Goal: Task Accomplishment & Management: Use online tool/utility

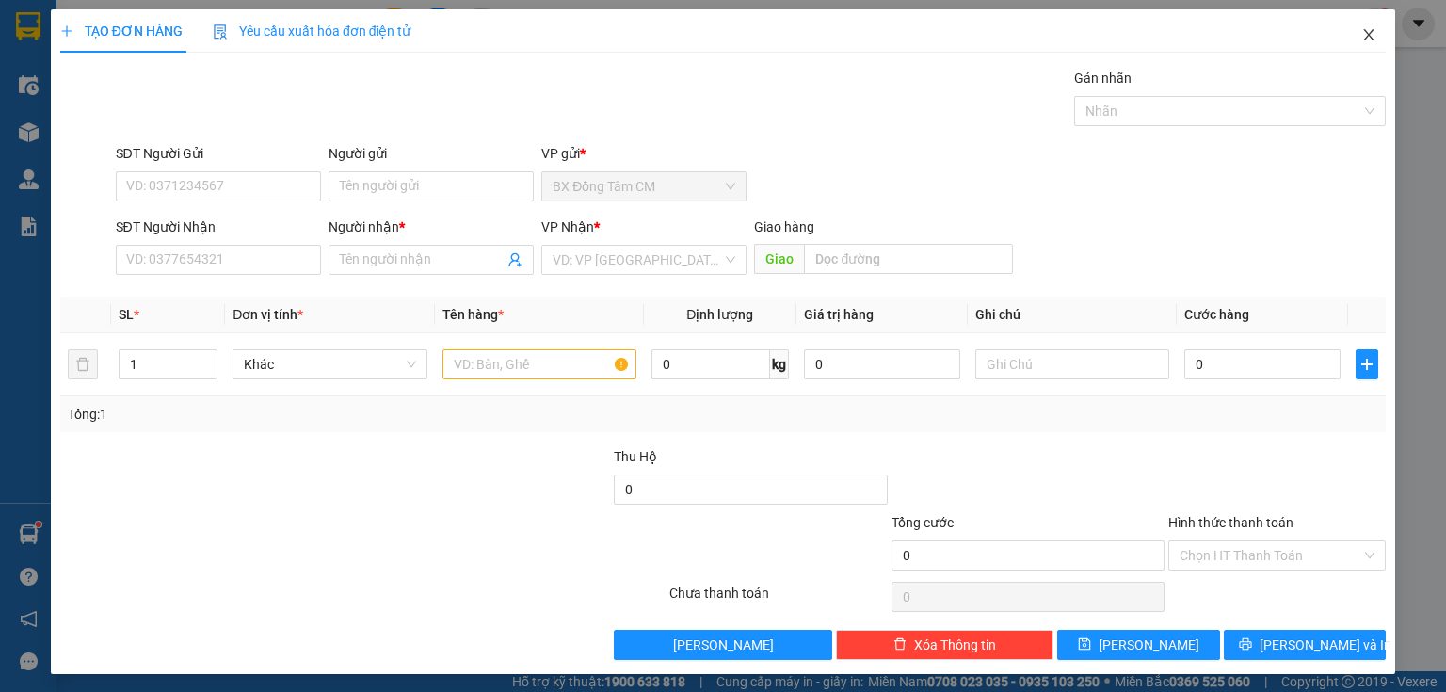
click at [1361, 37] on icon "close" at bounding box center [1368, 34] width 15 height 15
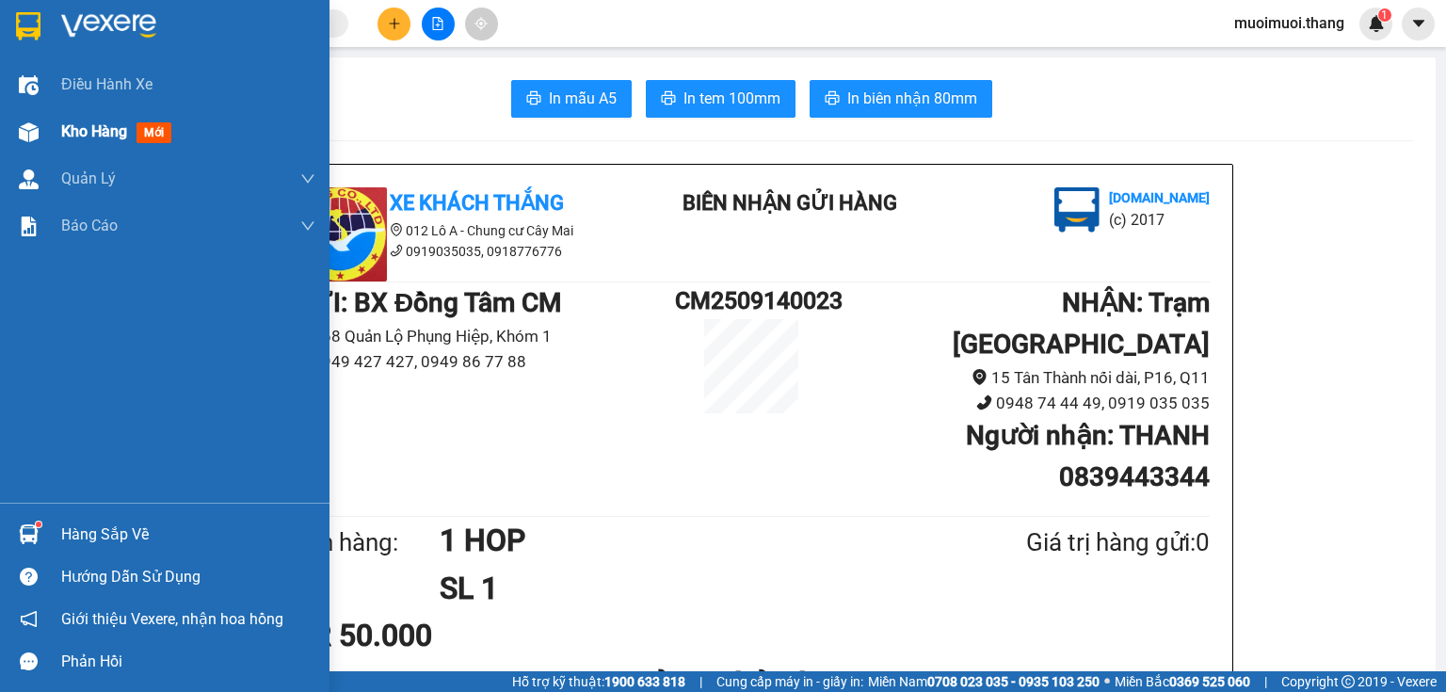
click at [106, 131] on span "Kho hàng" at bounding box center [94, 131] width 66 height 18
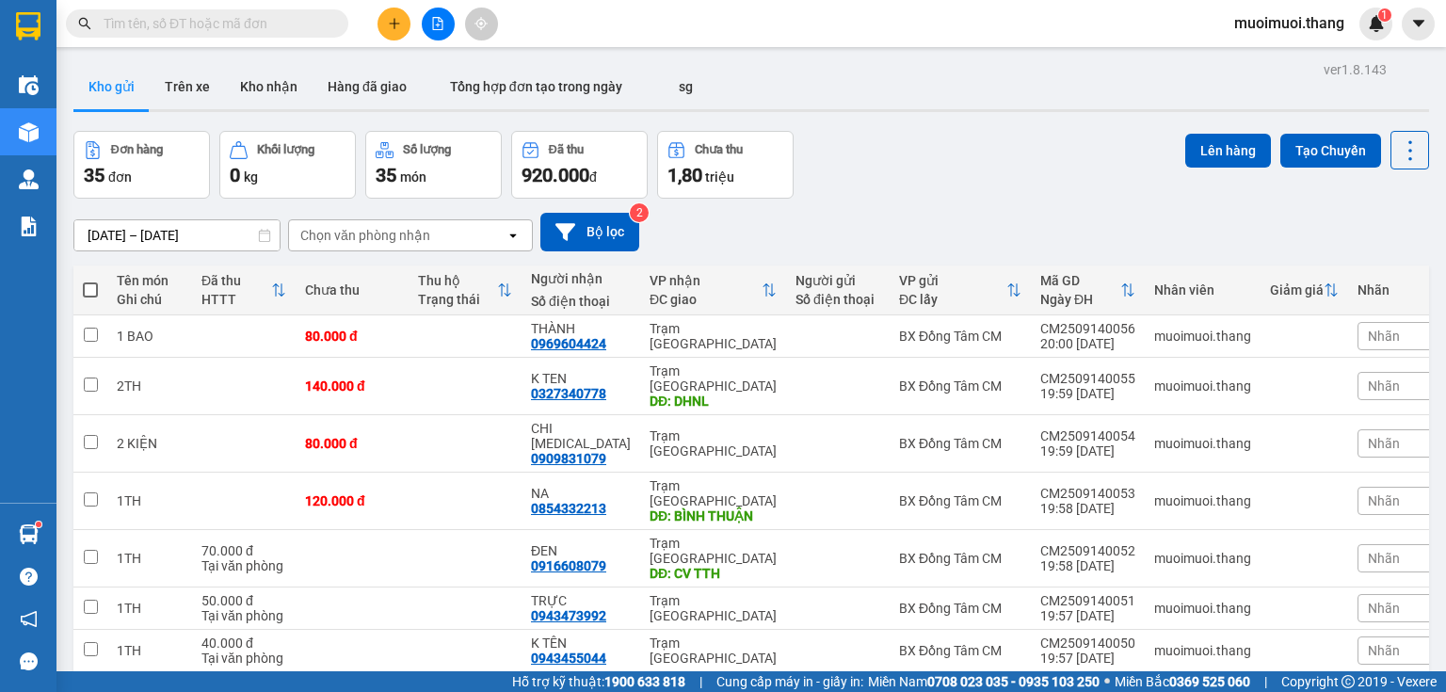
click at [440, 22] on icon "file-add" at bounding box center [437, 23] width 13 height 13
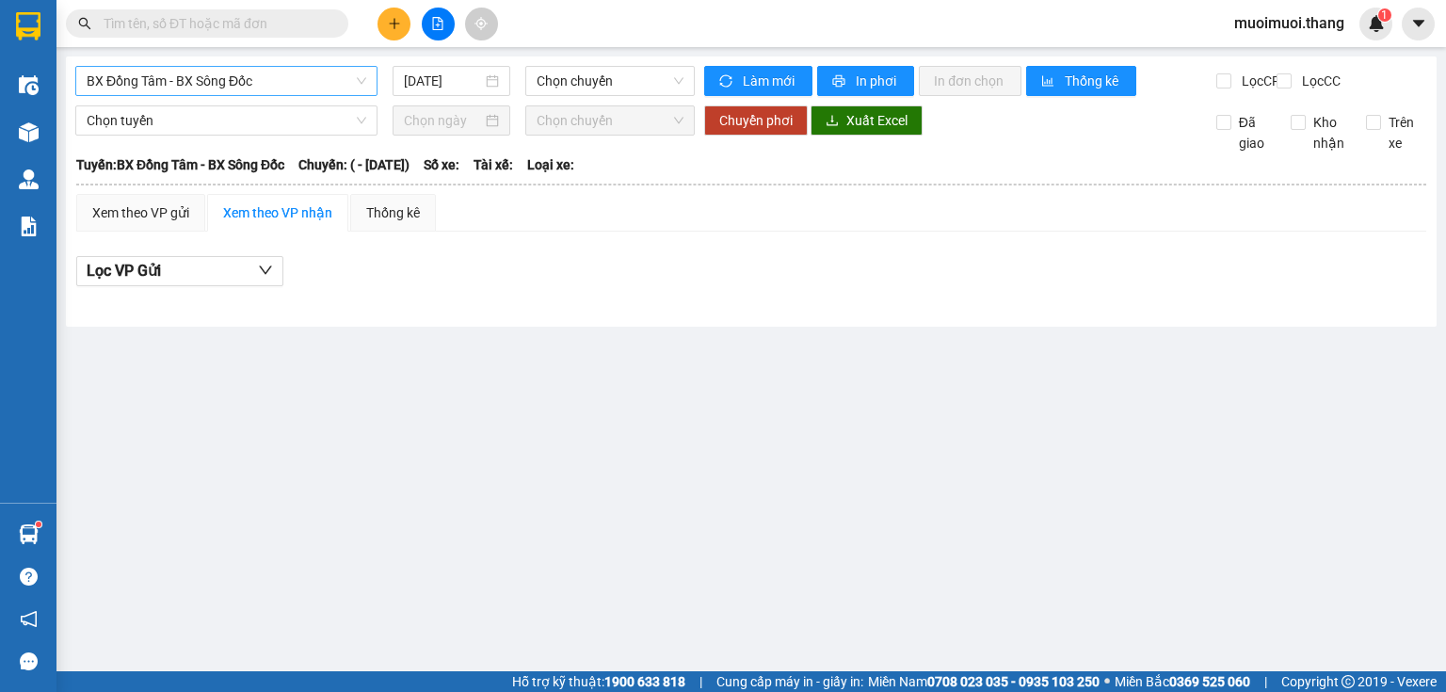
click at [319, 82] on span "BX Đồng Tâm - BX Sông Đốc" at bounding box center [227, 81] width 280 height 28
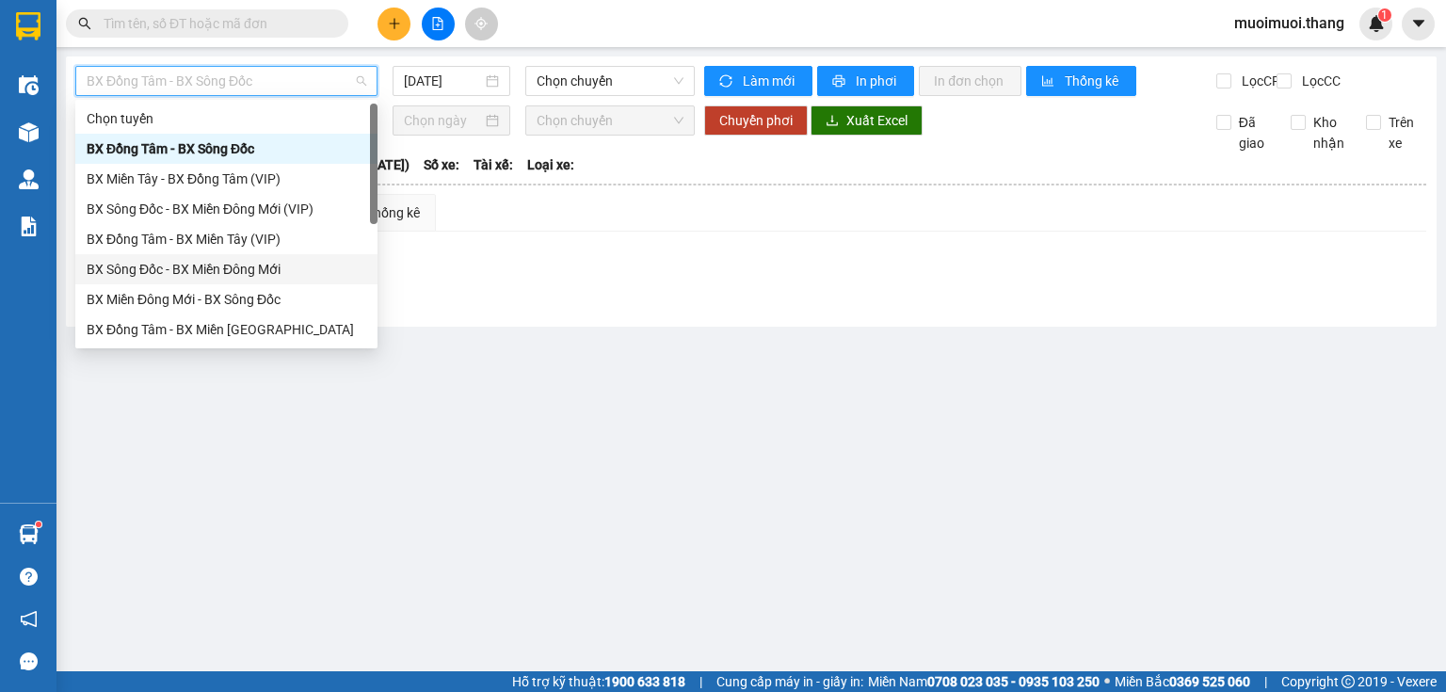
click at [230, 271] on div "BX Sông Đốc - BX Miền Đông Mới" at bounding box center [227, 269] width 280 height 21
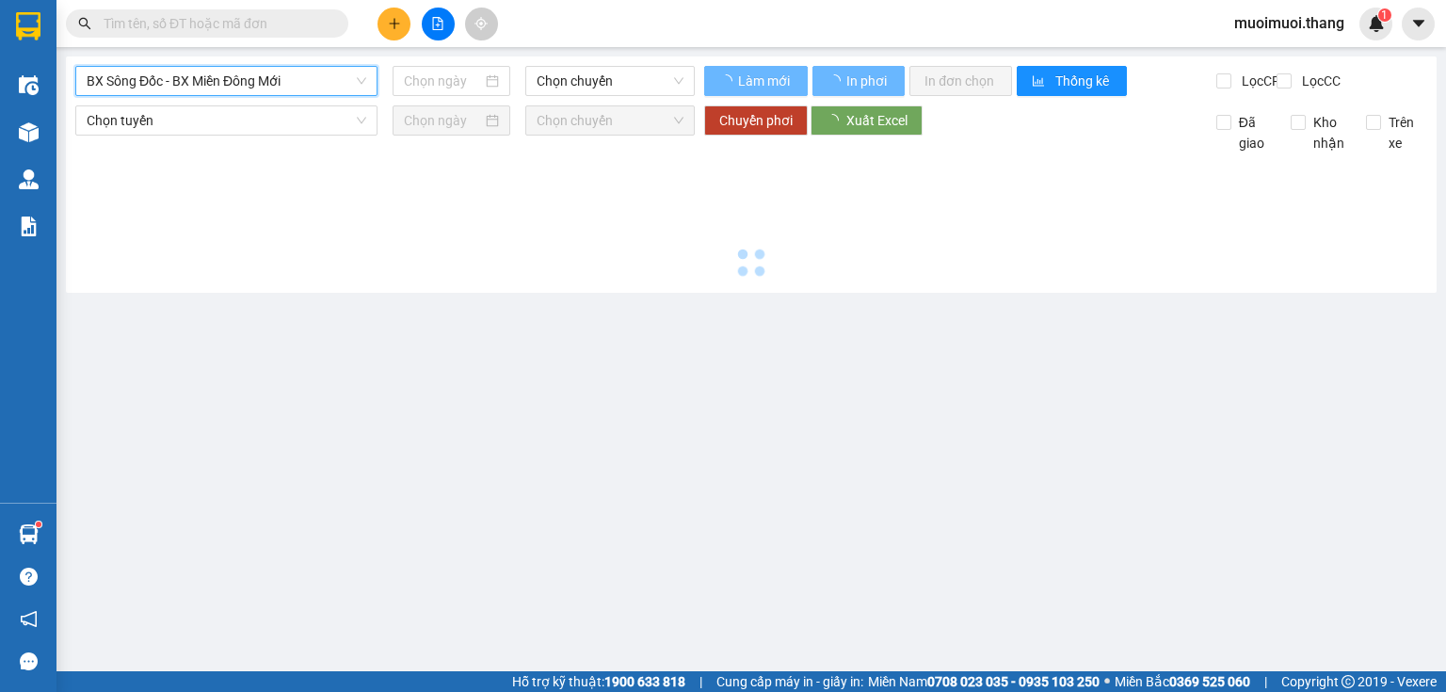
type input "[DATE]"
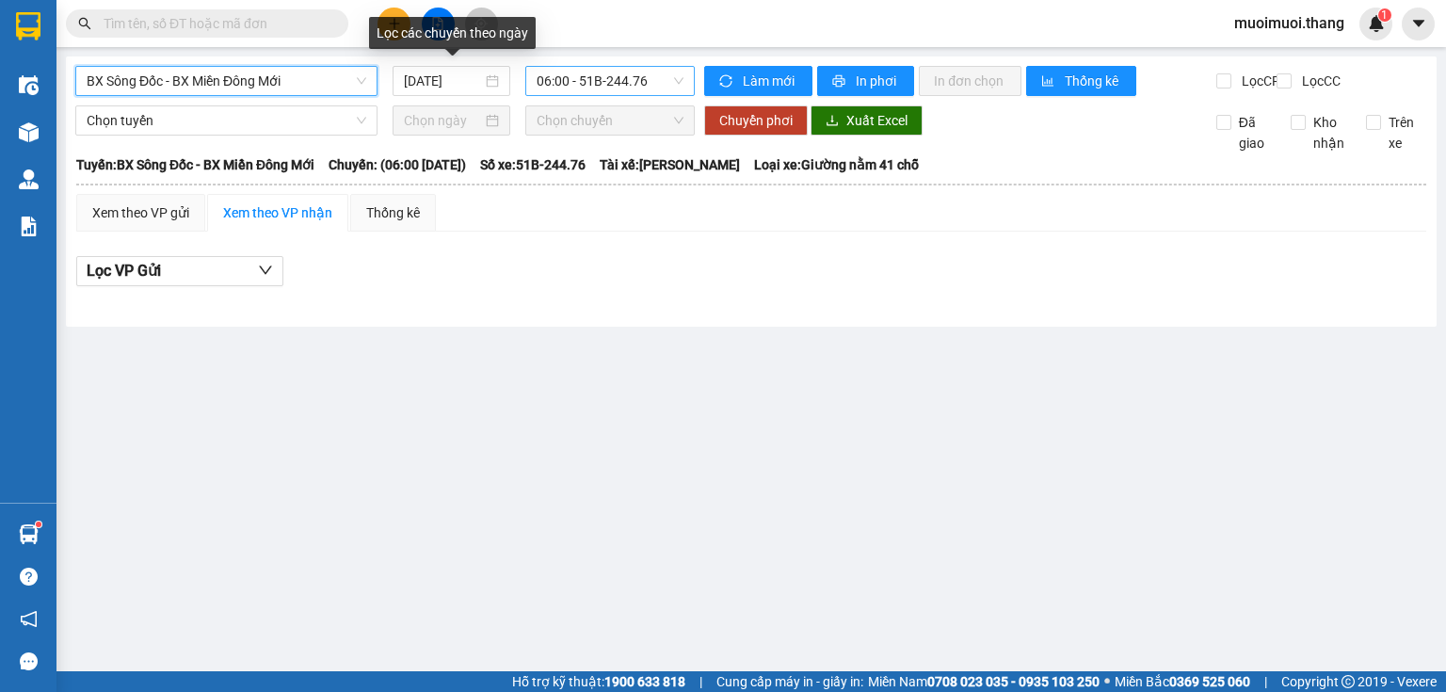
click at [561, 88] on span "06:00 - 51B-244.76" at bounding box center [610, 81] width 148 height 28
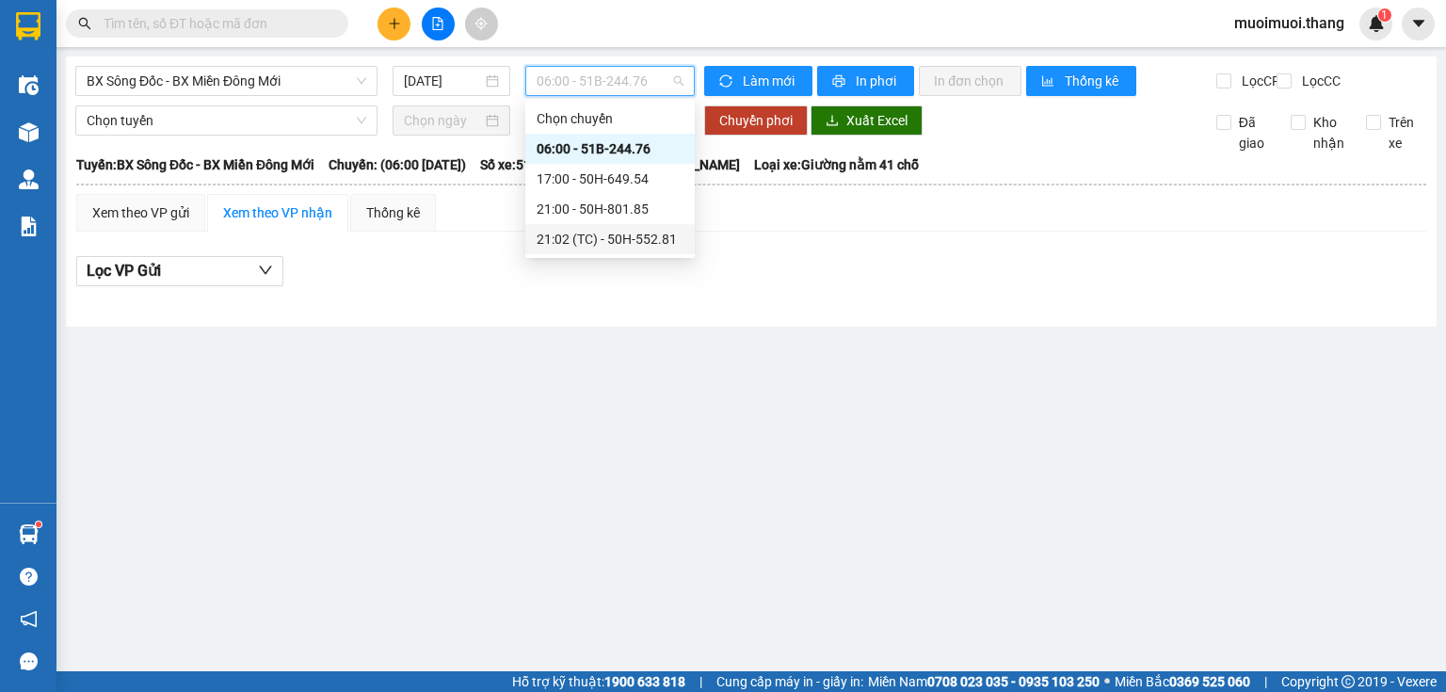
click at [575, 231] on div "21:02 (TC) - 50H-552.81" at bounding box center [609, 239] width 147 height 21
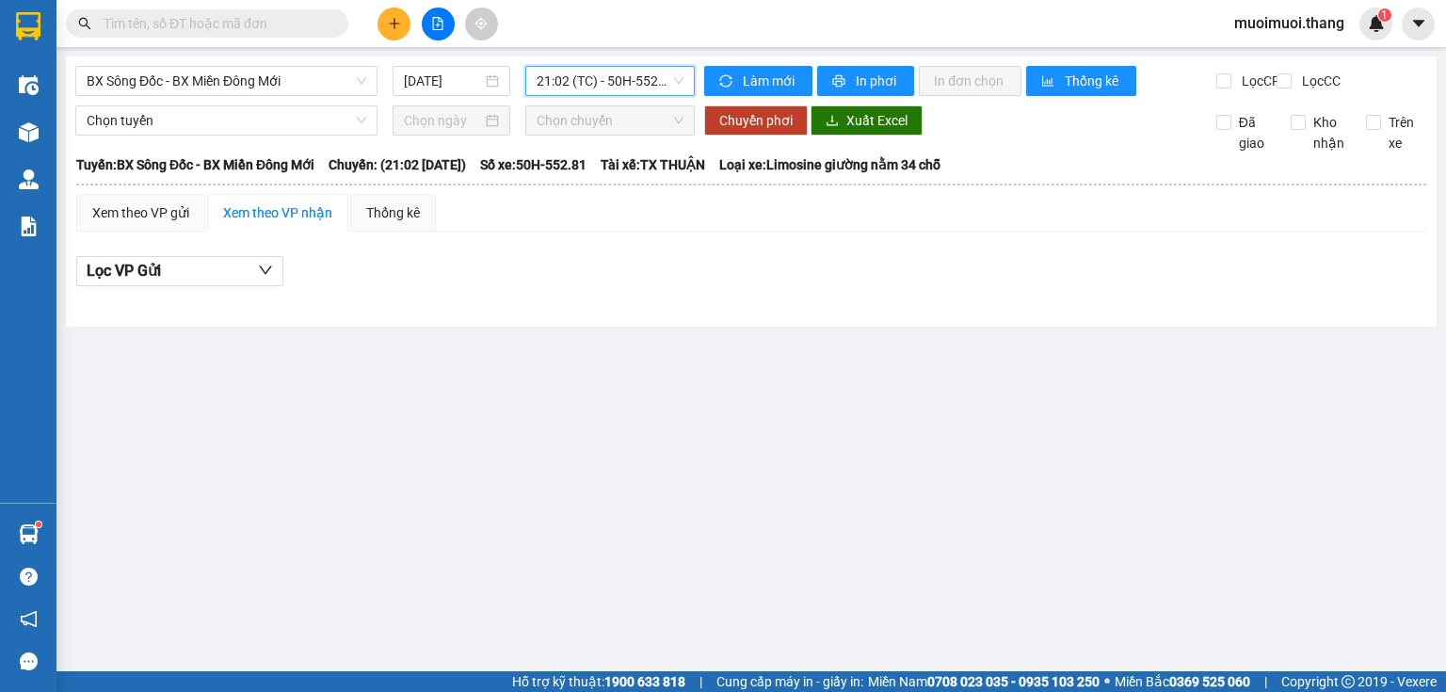
click at [556, 82] on span "21:02 (TC) - 50H-552.81" at bounding box center [610, 81] width 148 height 28
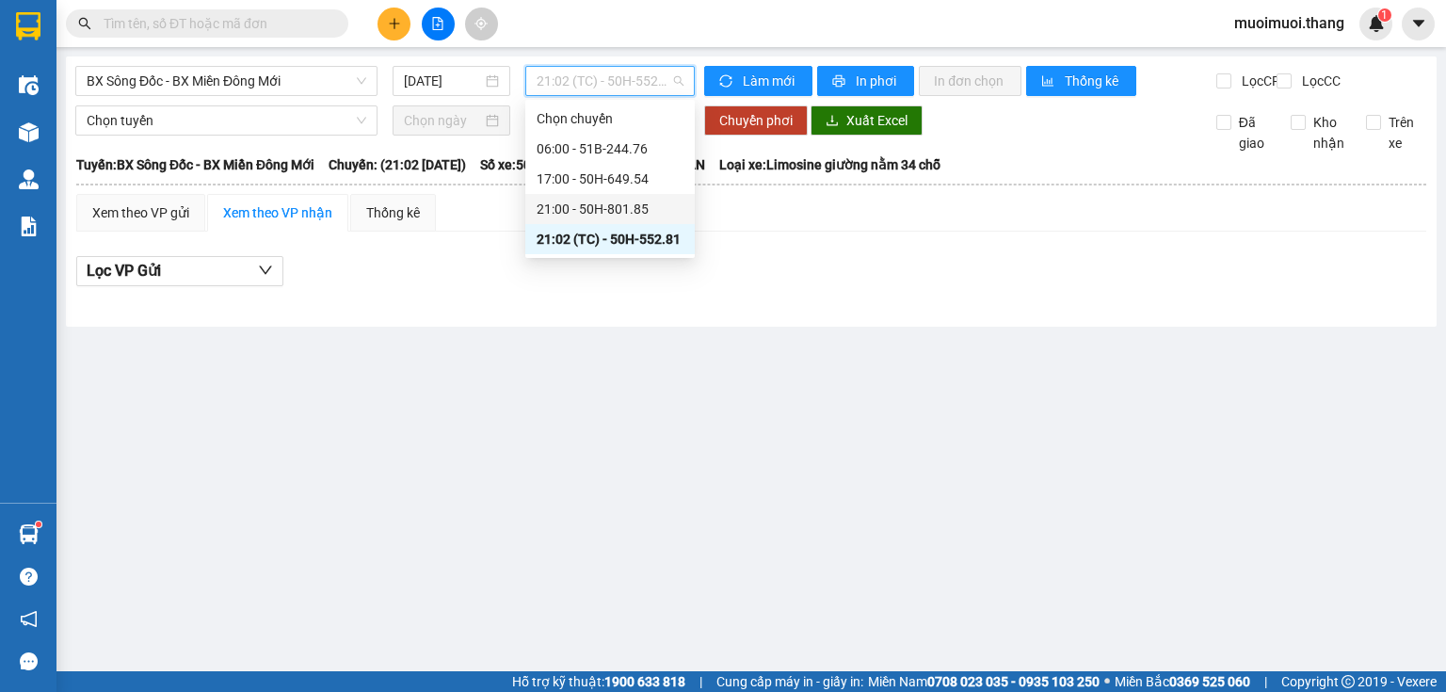
click at [580, 207] on div "21:00 - 50H-801.85" at bounding box center [609, 209] width 147 height 21
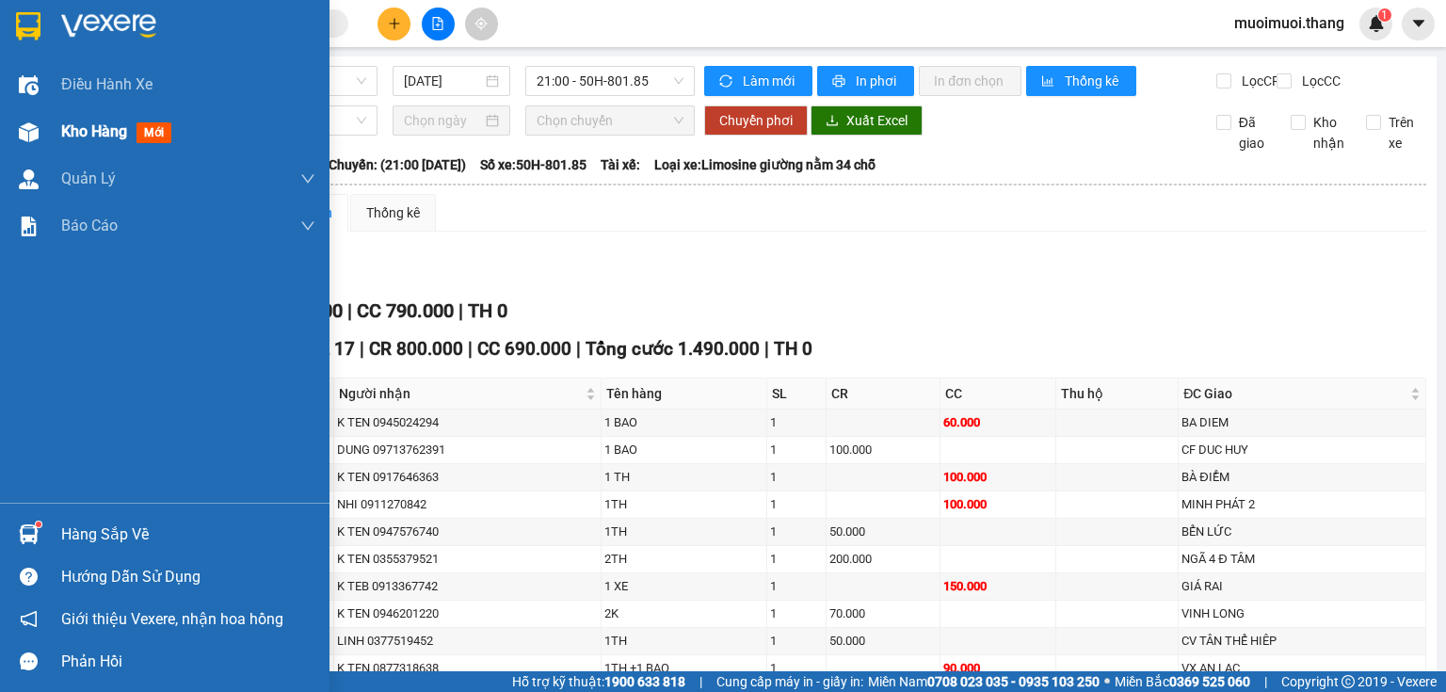
click at [117, 124] on span "Kho hàng" at bounding box center [94, 131] width 66 height 18
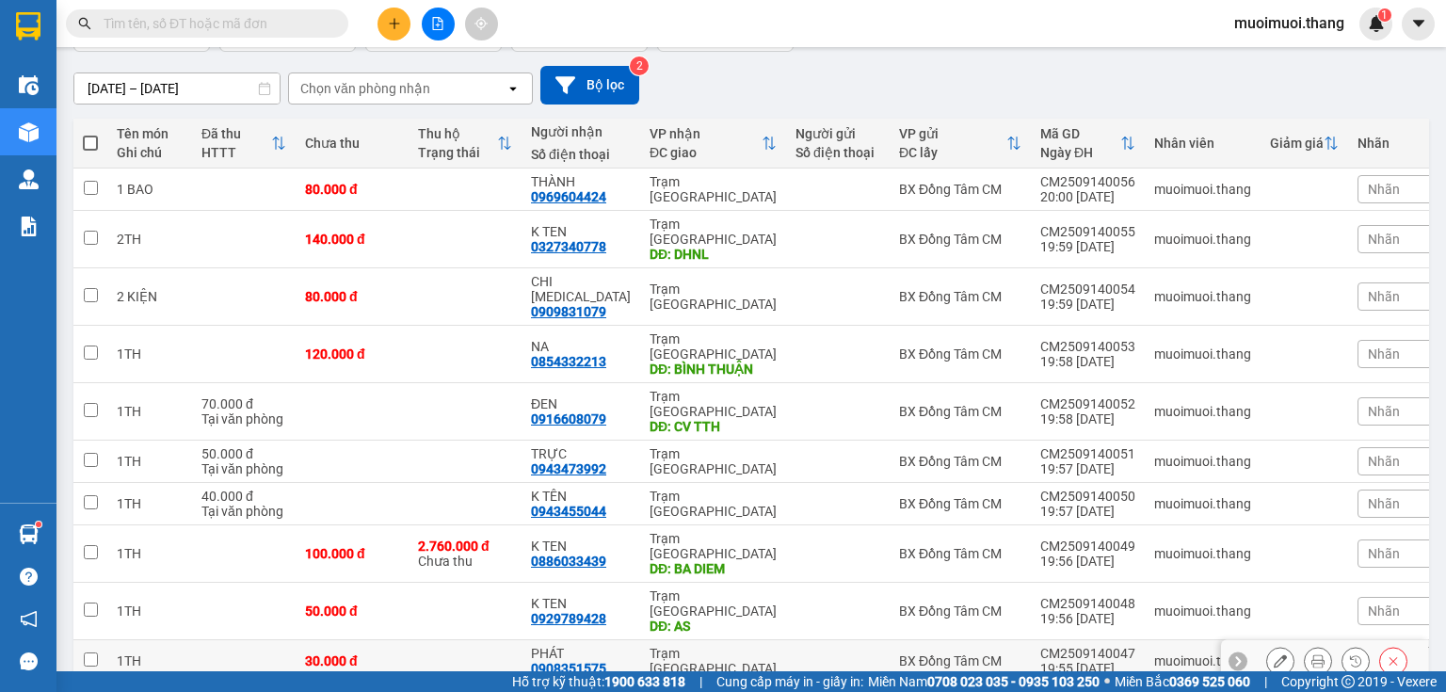
scroll to position [149, 0]
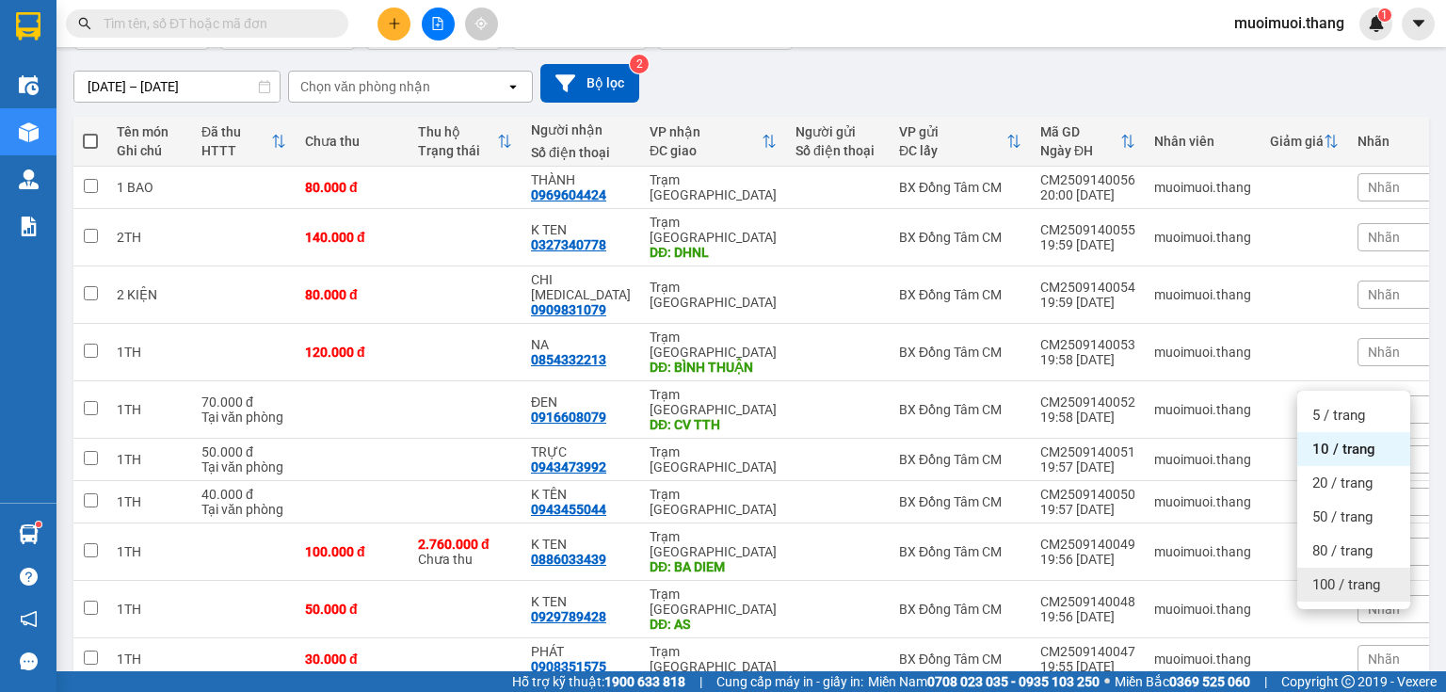
click at [1348, 572] on div "100 / trang" at bounding box center [1353, 585] width 113 height 34
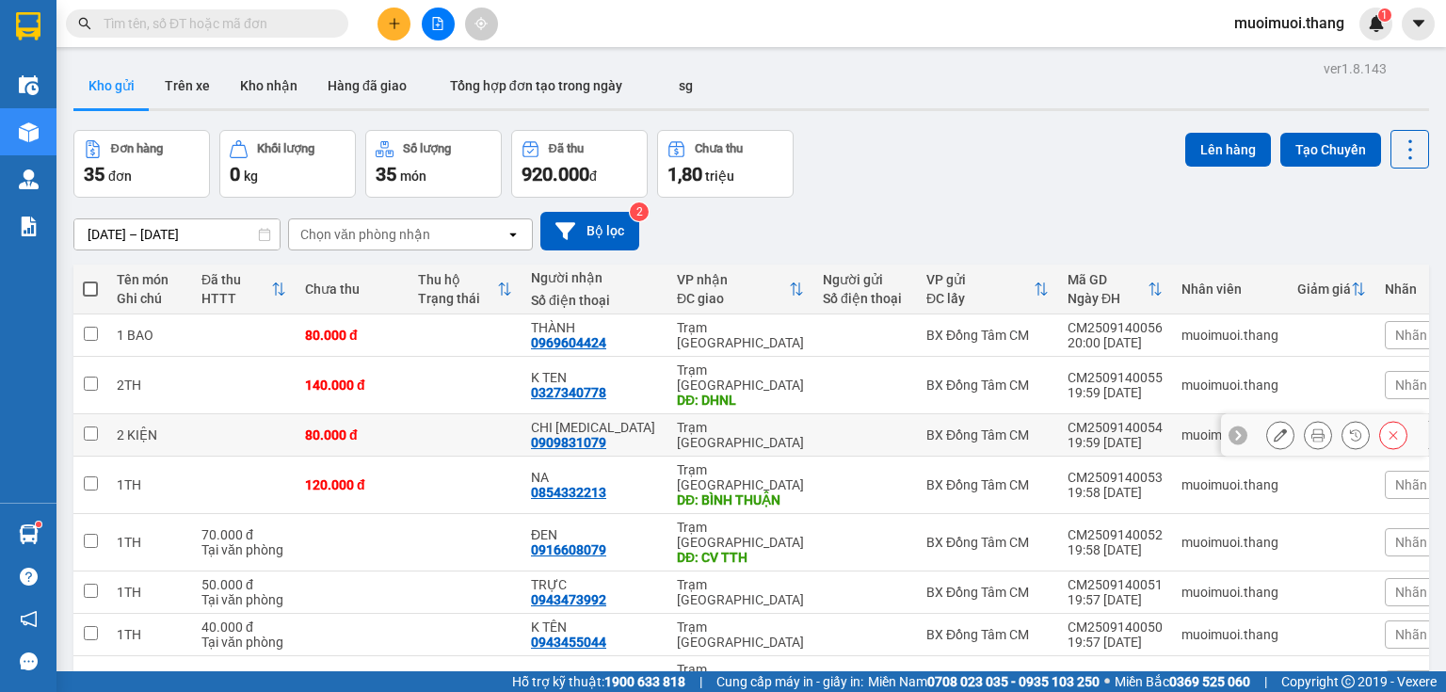
scroll to position [0, 0]
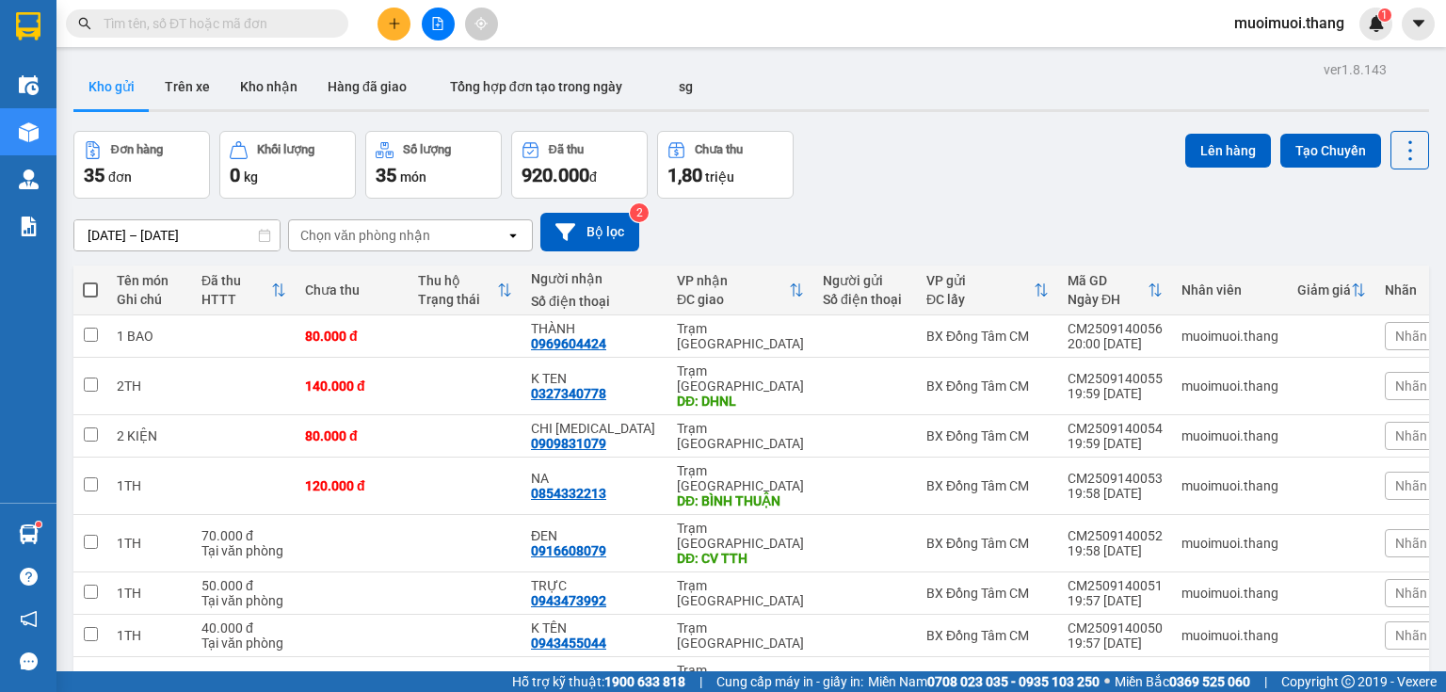
click at [91, 290] on span at bounding box center [90, 289] width 15 height 15
click at [90, 280] on input "checkbox" at bounding box center [90, 280] width 0 height 0
checkbox input "true"
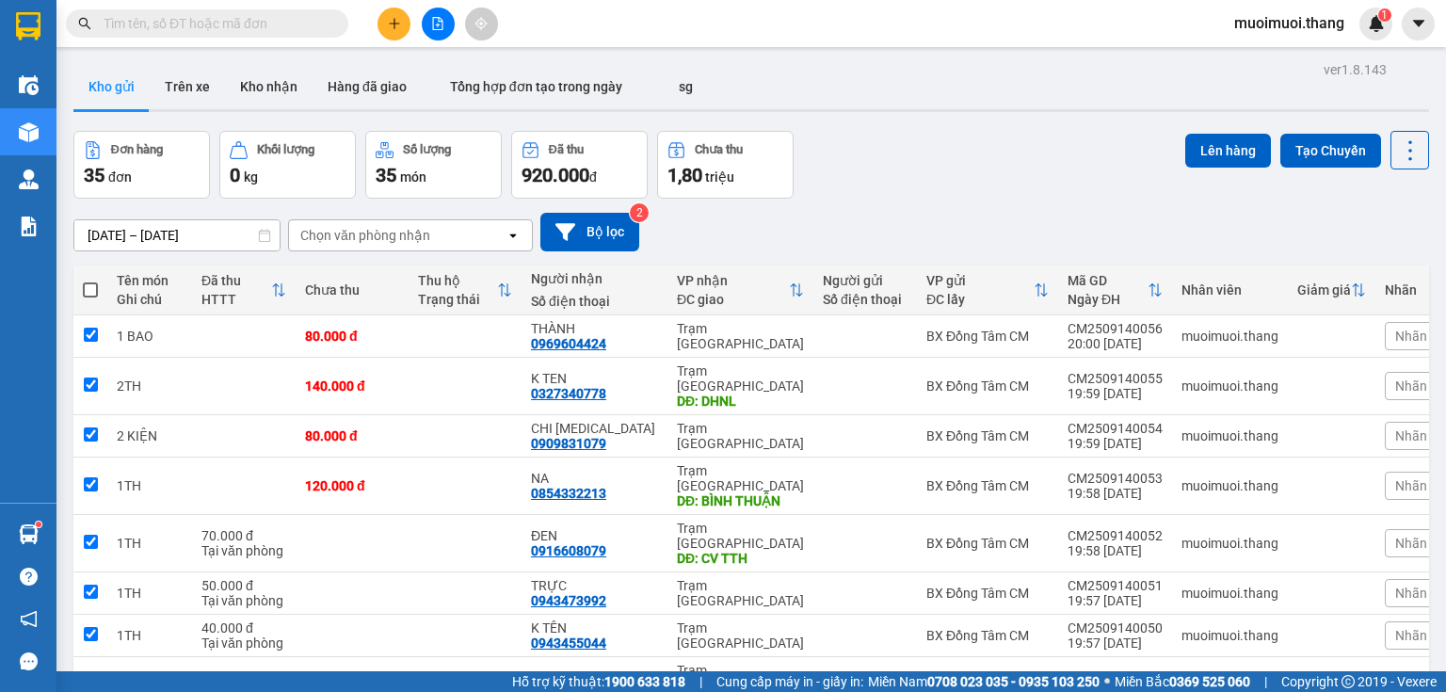
checkbox input "true"
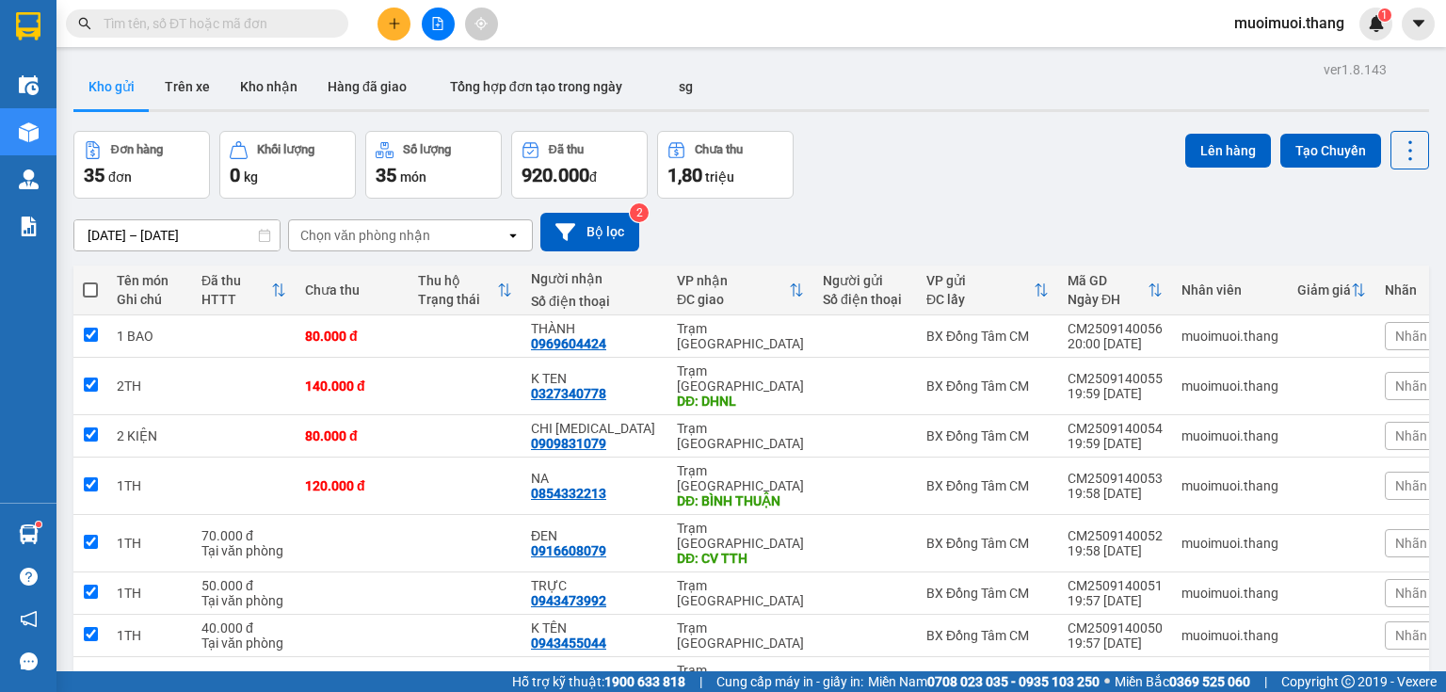
checkbox input "true"
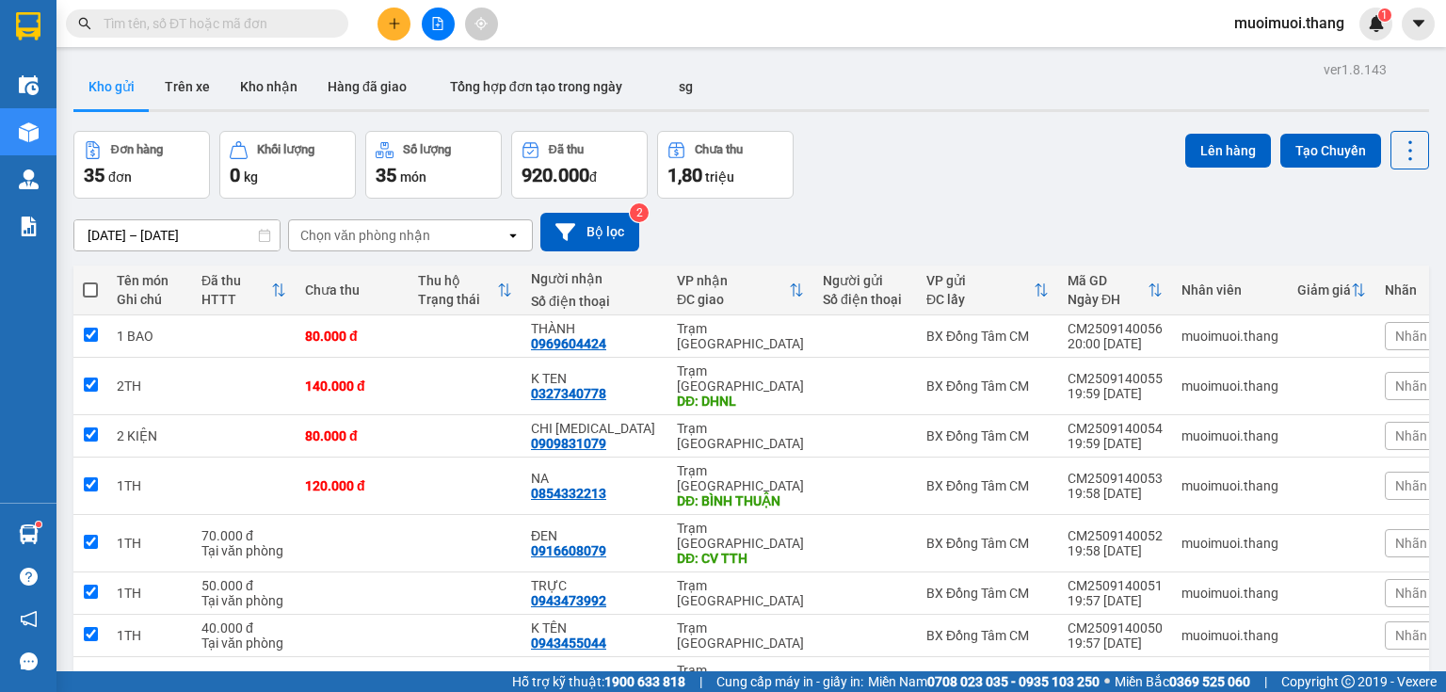
checkbox input "true"
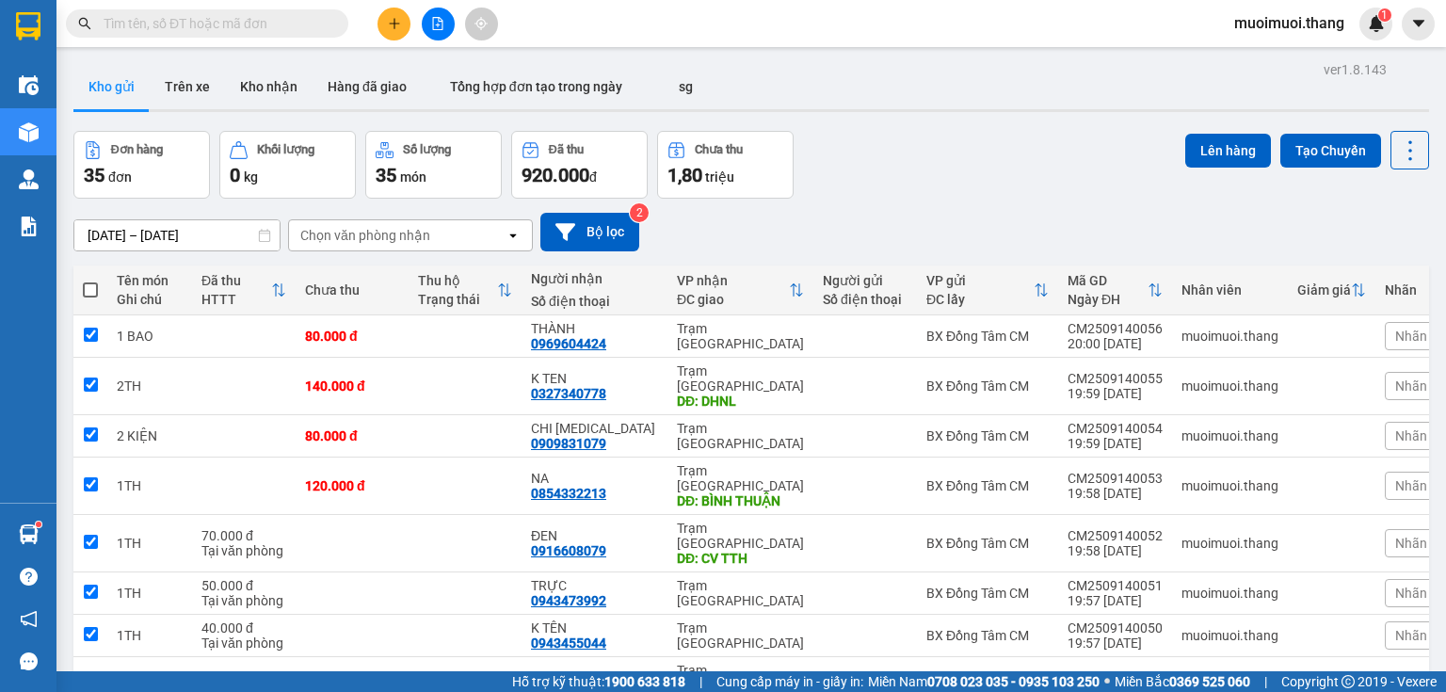
checkbox input "true"
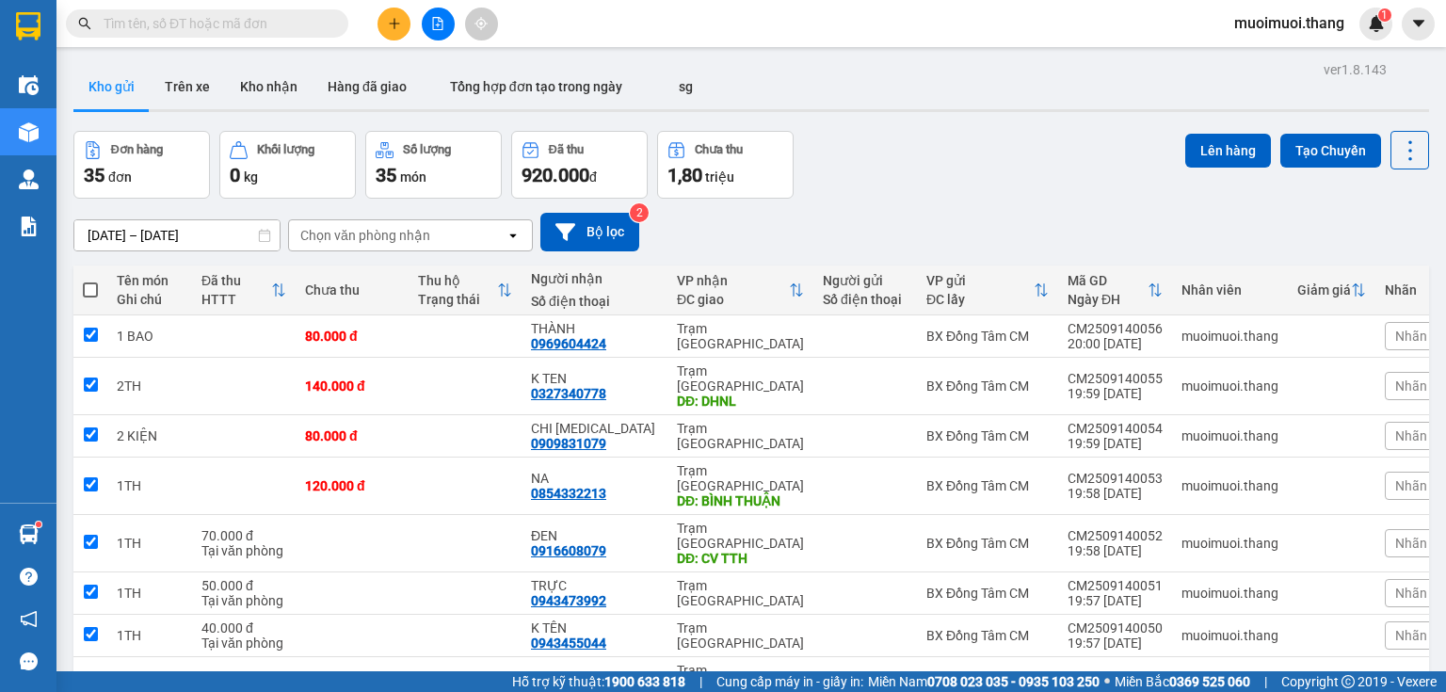
checkbox input "true"
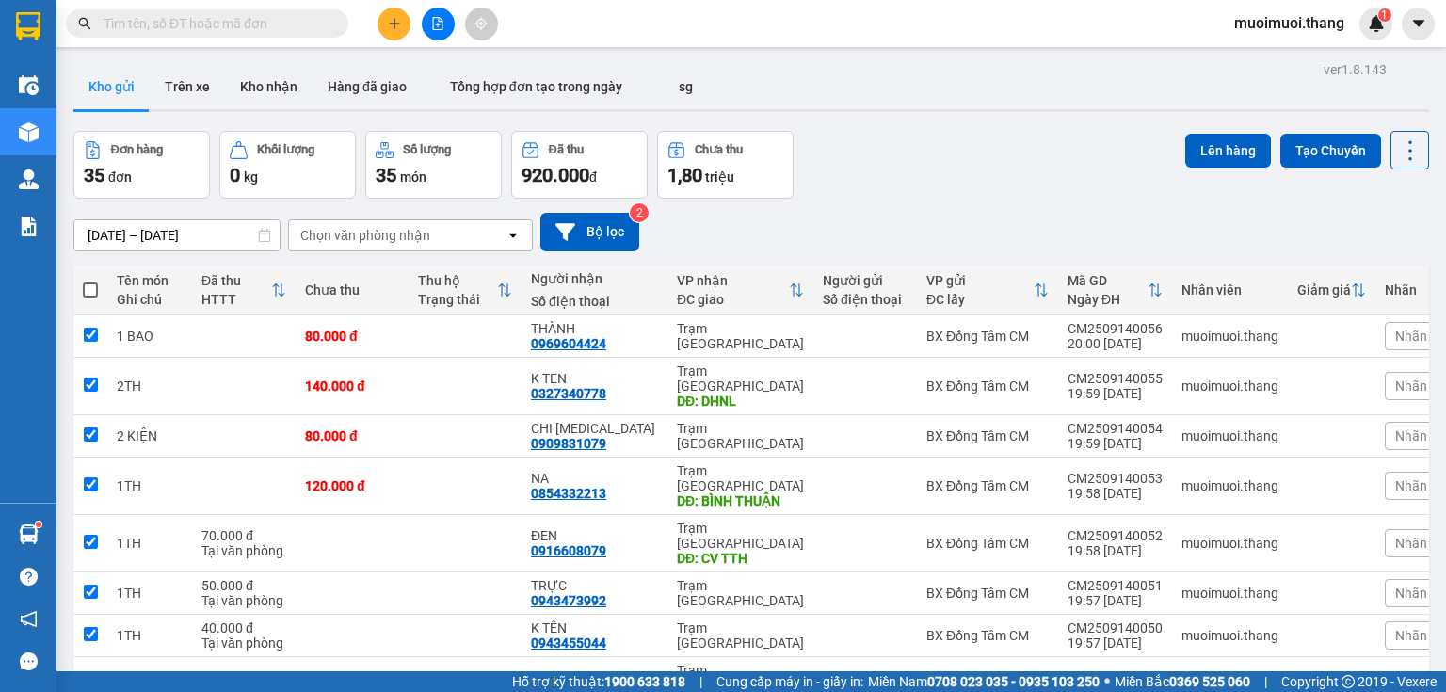
checkbox input "true"
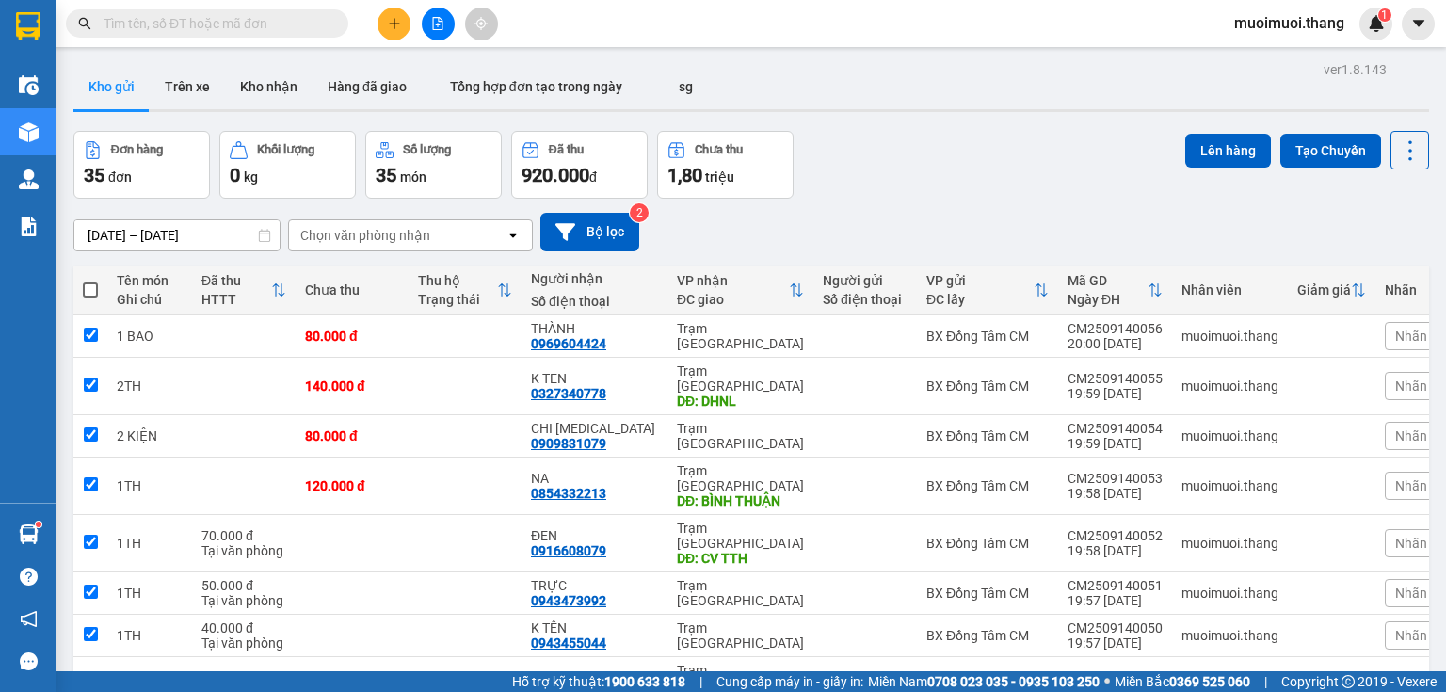
checkbox input "true"
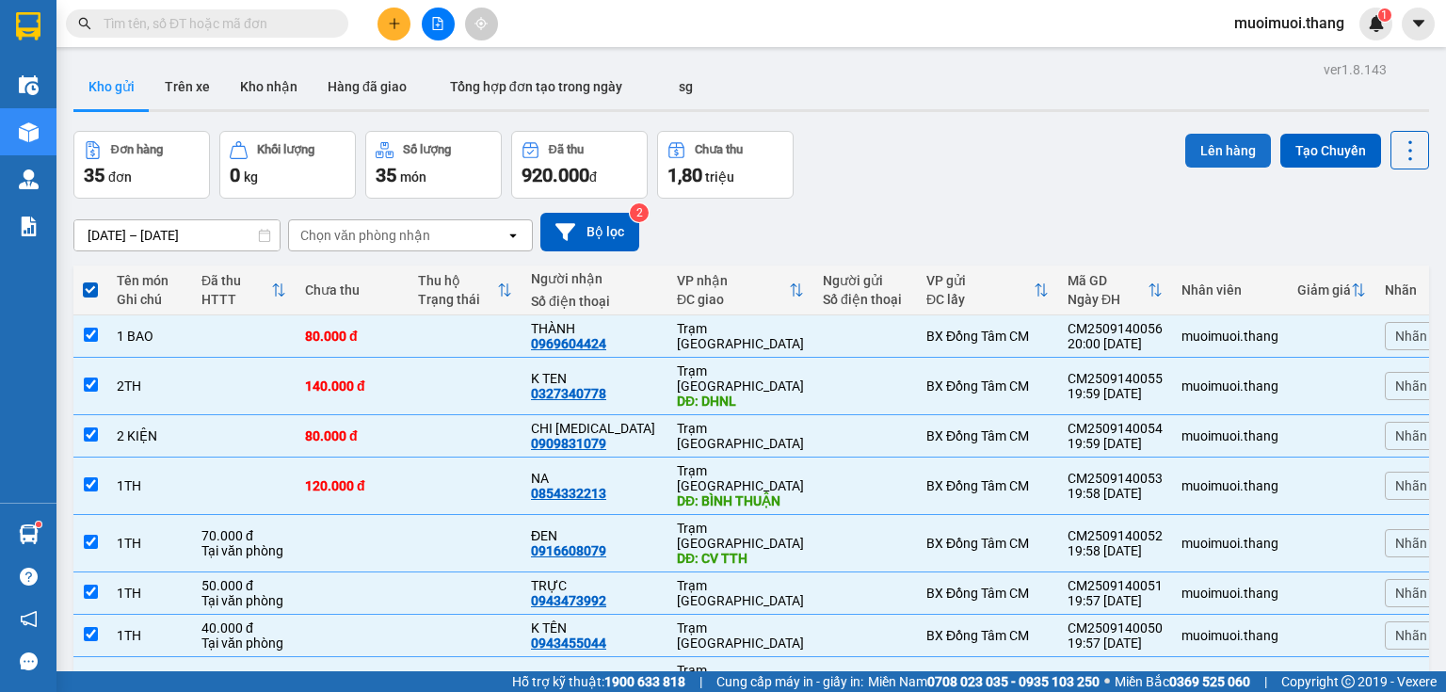
click at [1229, 143] on button "Lên hàng" at bounding box center [1228, 151] width 86 height 34
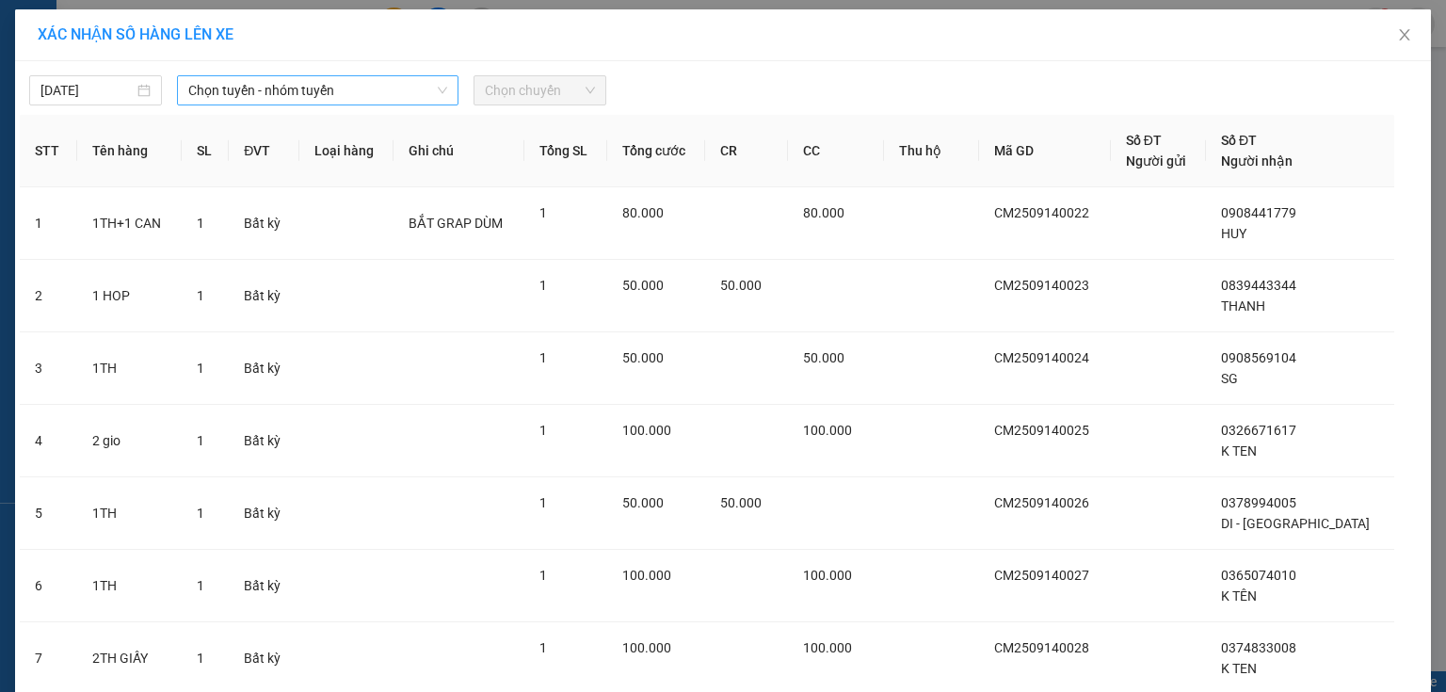
click at [232, 95] on span "Chọn tuyến - nhóm tuyến" at bounding box center [317, 90] width 259 height 28
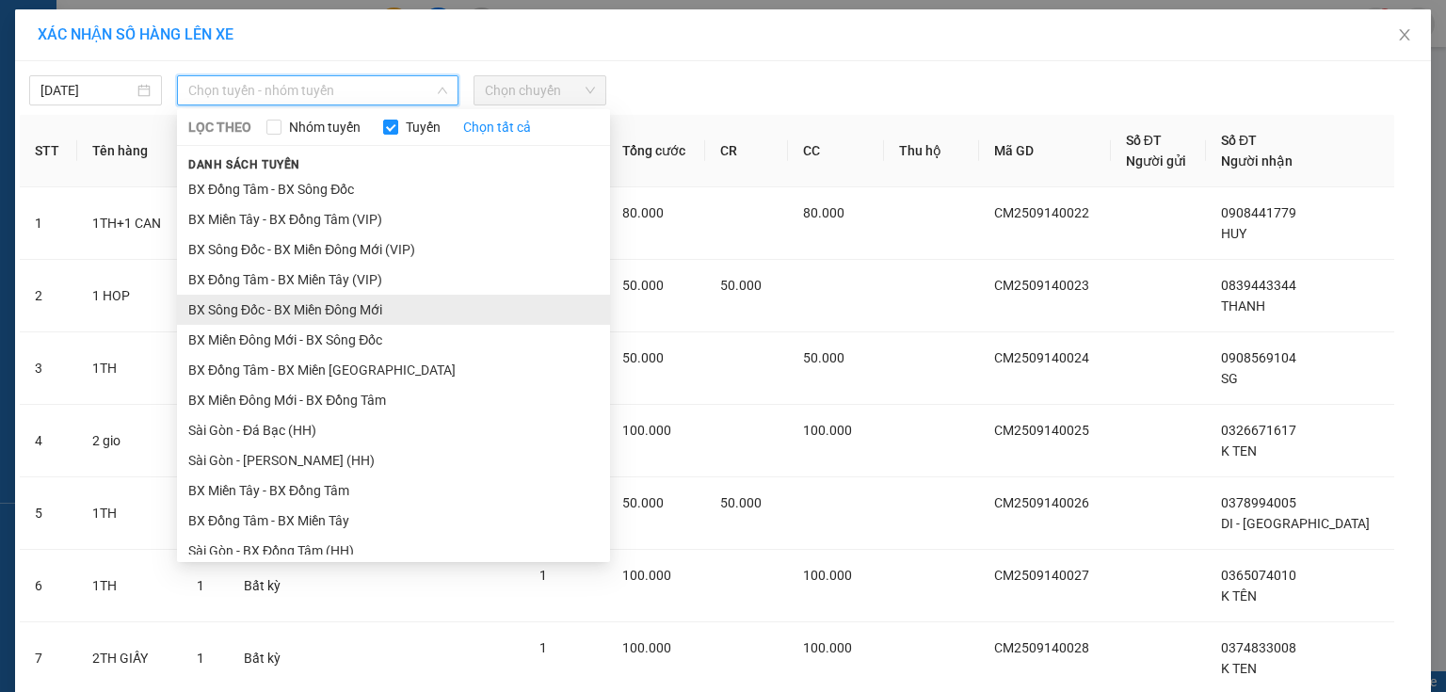
click at [294, 309] on li "BX Sông Đốc - BX Miền Đông Mới" at bounding box center [393, 310] width 433 height 30
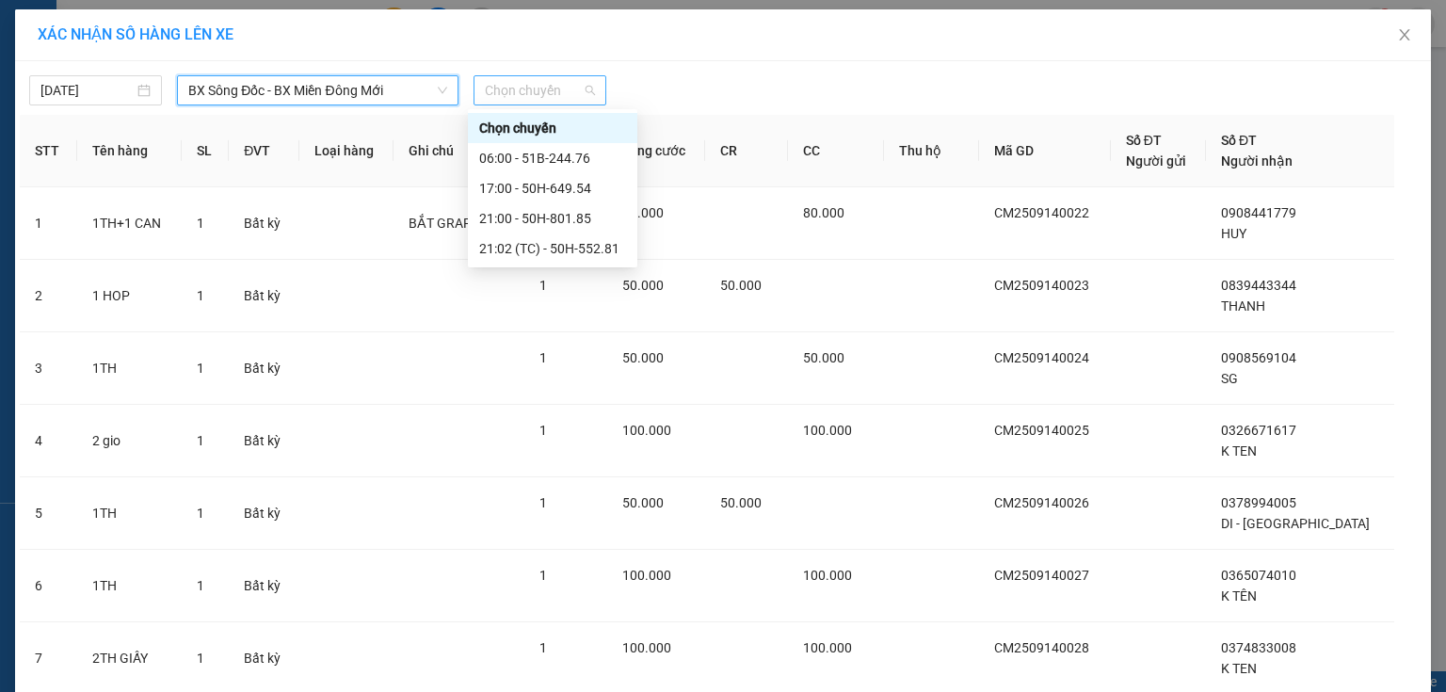
click at [512, 95] on span "Chọn chuyến" at bounding box center [540, 90] width 110 height 28
click at [514, 216] on div "21:00 - 50H-801.85" at bounding box center [552, 218] width 147 height 21
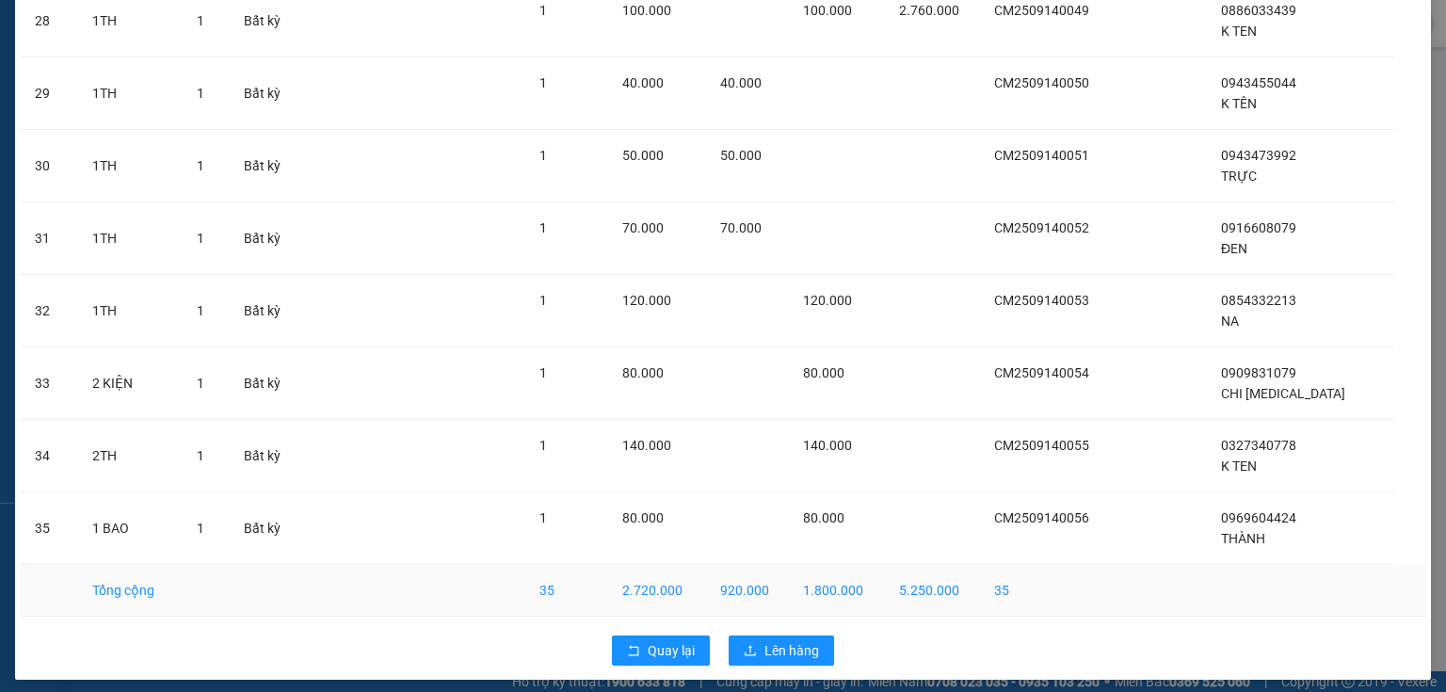
scroll to position [2203, 0]
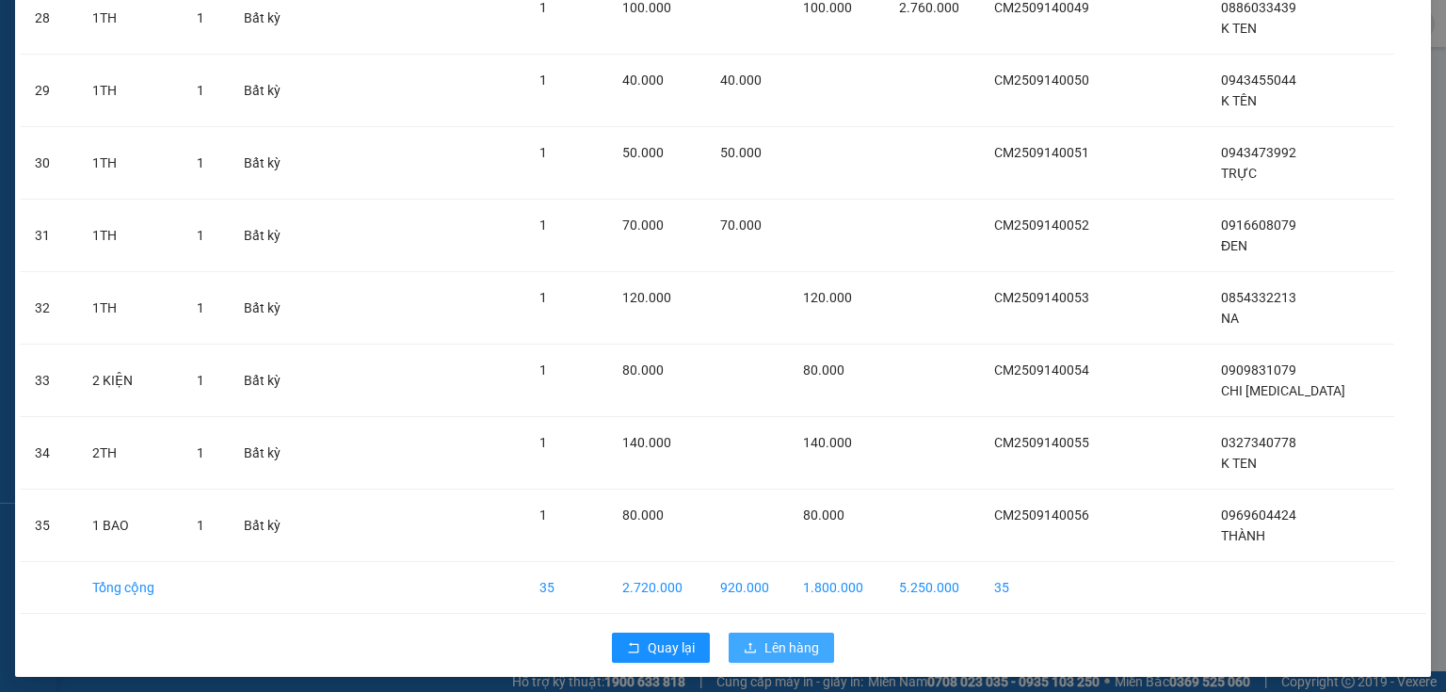
click at [787, 641] on span "Lên hàng" at bounding box center [791, 647] width 55 height 21
